Goal: Check status

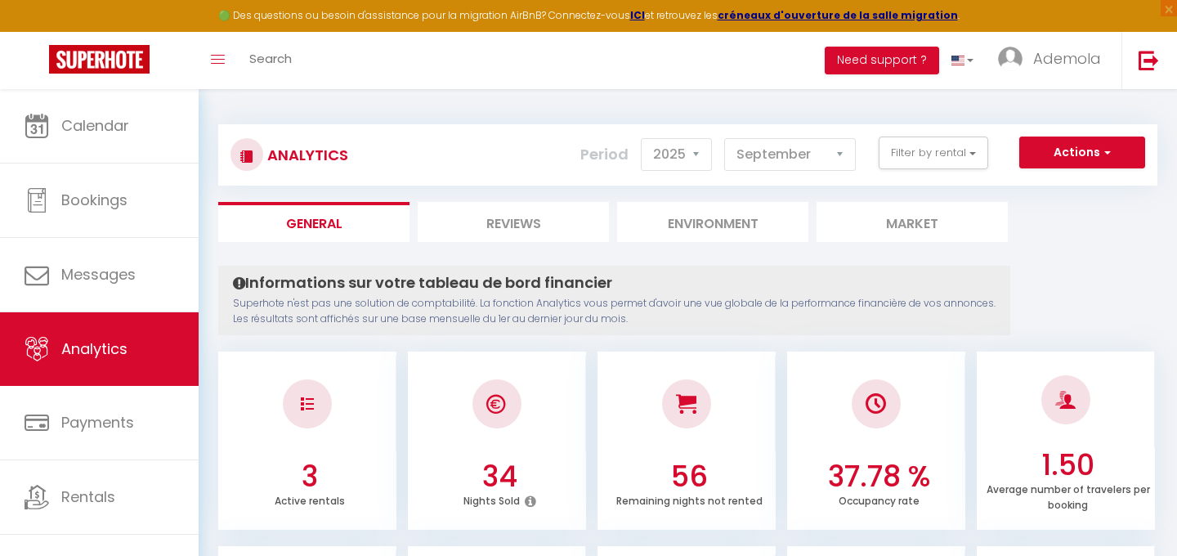
select select "2025"
select select "9"
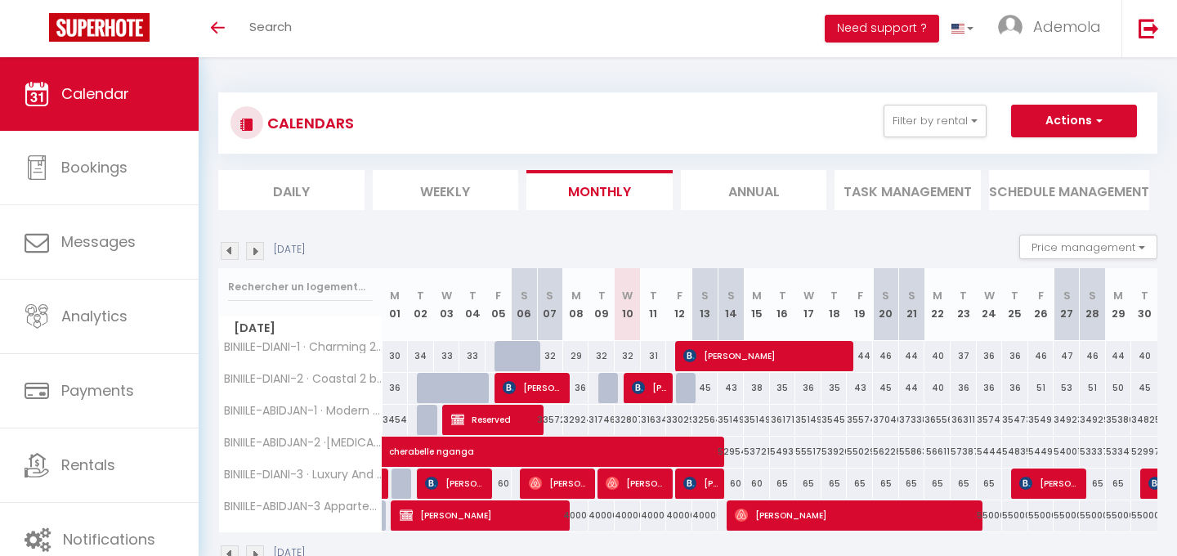
scroll to position [57, 0]
